Goal: Find specific page/section: Find specific page/section

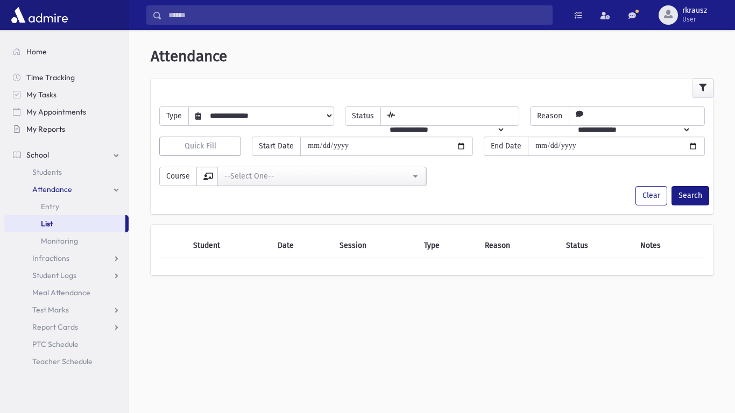
click at [36, 125] on span "My Reports" at bounding box center [45, 129] width 39 height 10
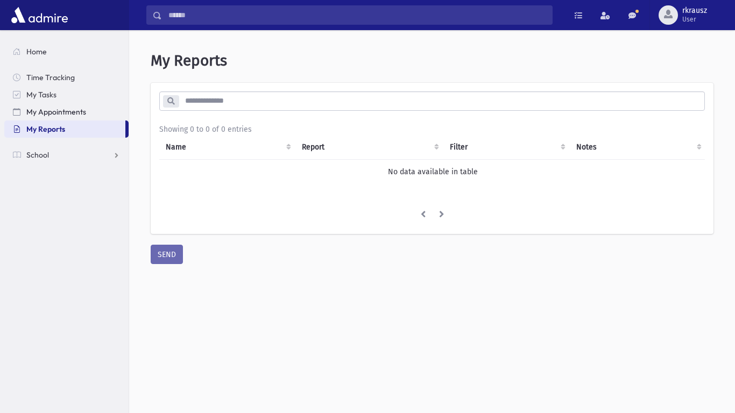
click at [60, 109] on span "My Appointments" at bounding box center [56, 112] width 60 height 10
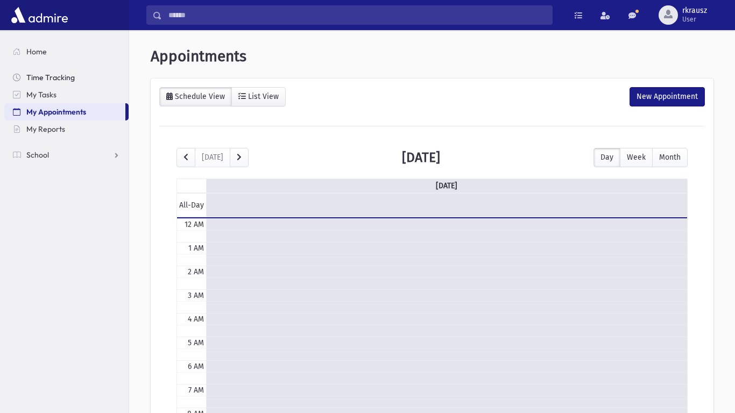
scroll to position [143, 0]
